Goal: Information Seeking & Learning: Check status

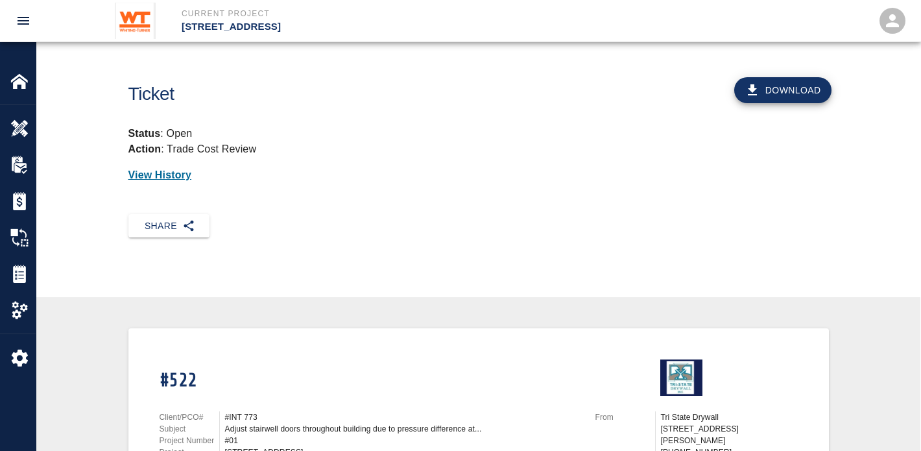
click at [422, 175] on p "View History" at bounding box center [478, 175] width 700 height 16
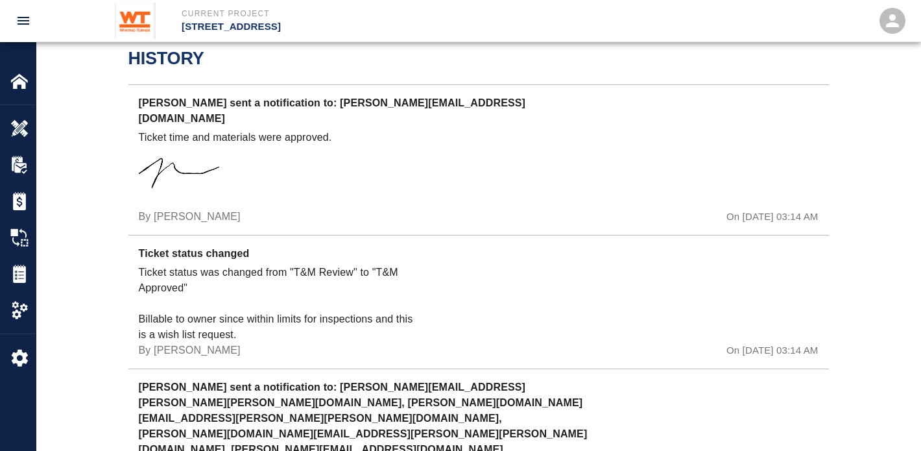
scroll to position [937, 0]
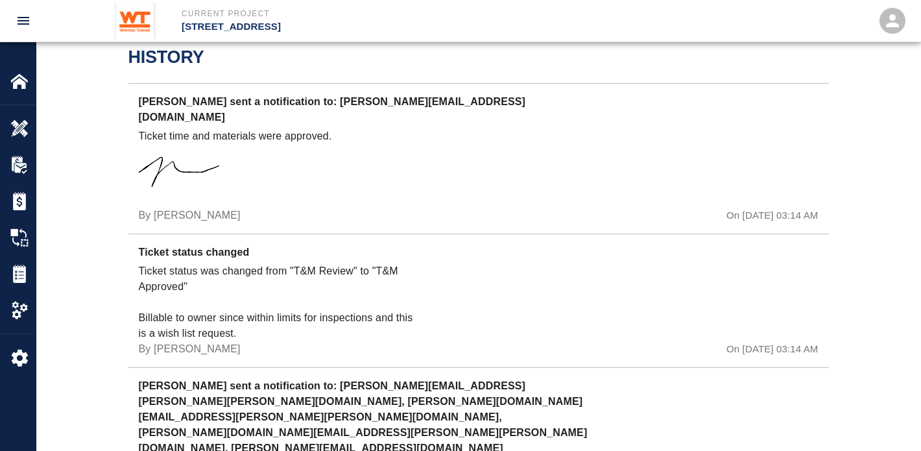
click at [67, 63] on div "History Paul Koehler sent a notification to: darnoldjr@tristatedrywallinc.com T…" at bounding box center [478, 360] width 884 height 711
click at [131, 61] on h2 "History" at bounding box center [478, 57] width 700 height 21
click at [124, 61] on div "History Paul Koehler sent a notification to: darnoldjr@tristatedrywallinc.com T…" at bounding box center [478, 360] width 884 height 711
click at [130, 62] on h2 "History" at bounding box center [478, 57] width 700 height 21
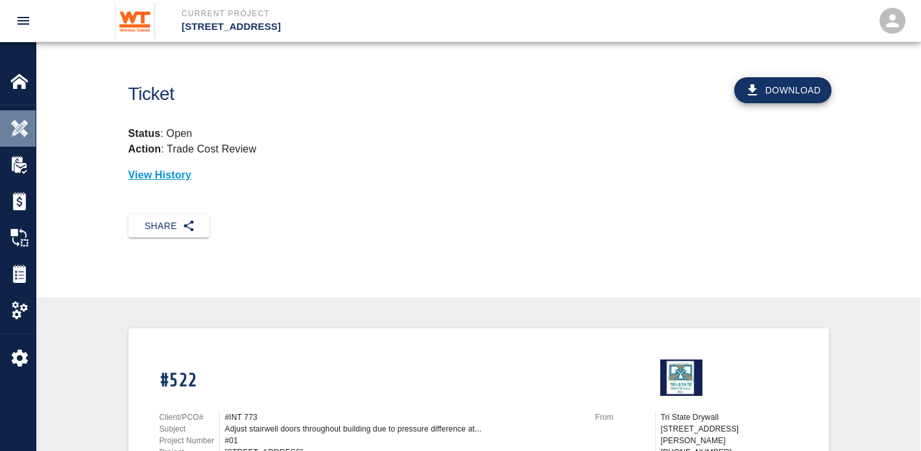
click at [16, 132] on img at bounding box center [19, 128] width 18 height 18
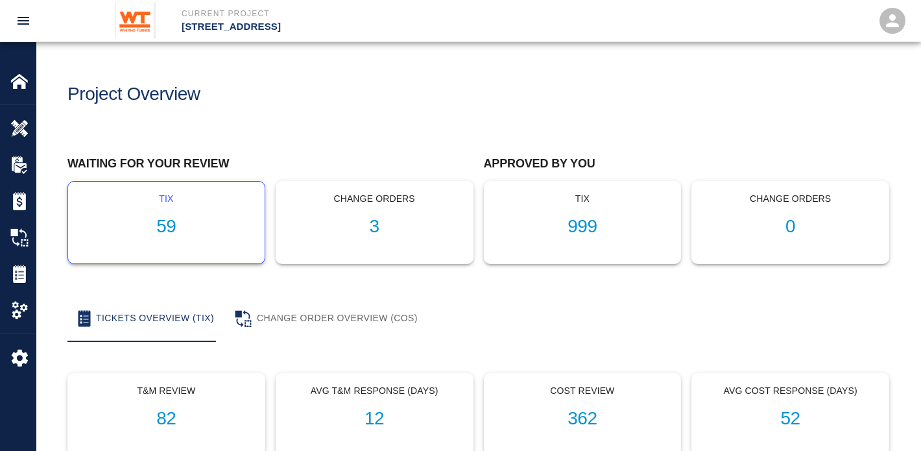
click at [163, 219] on h1 "59" at bounding box center [166, 226] width 176 height 21
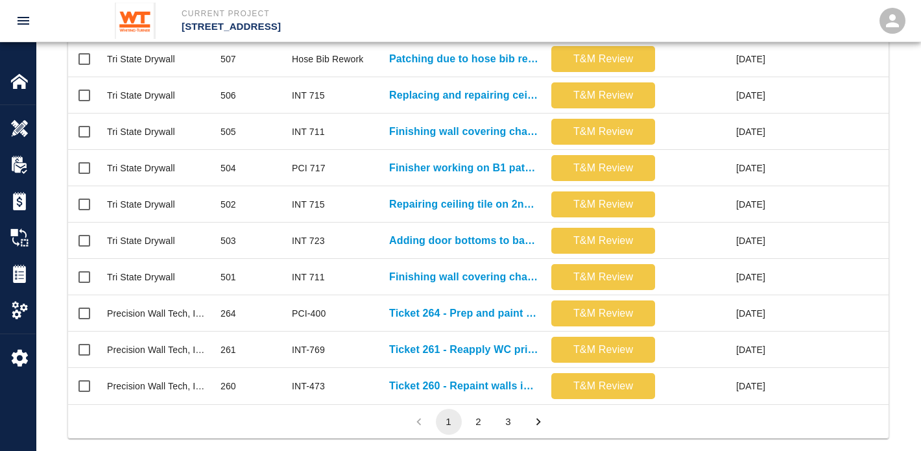
scroll to position [706, 0]
